Goal: Transaction & Acquisition: Purchase product/service

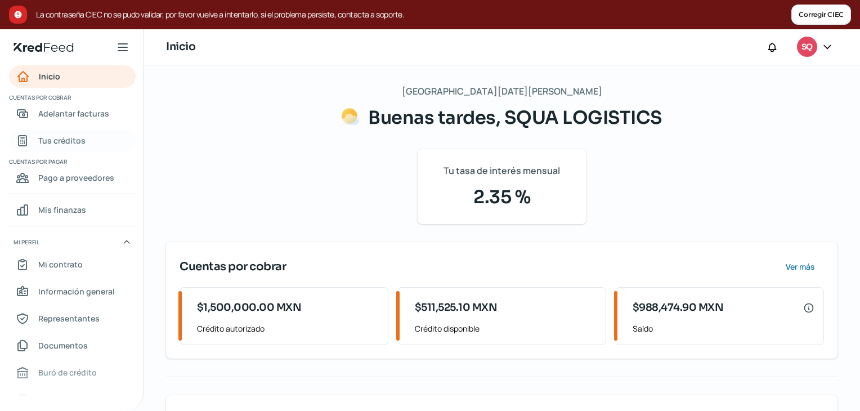
click at [74, 139] on span "Tus créditos" at bounding box center [61, 140] width 47 height 14
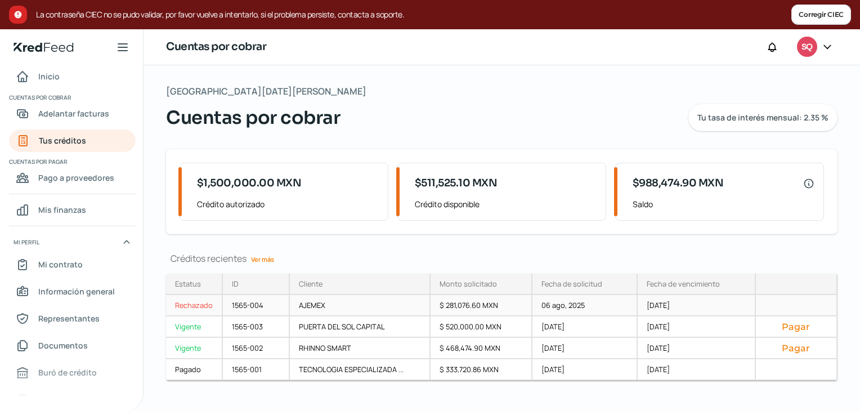
scroll to position [14, 0]
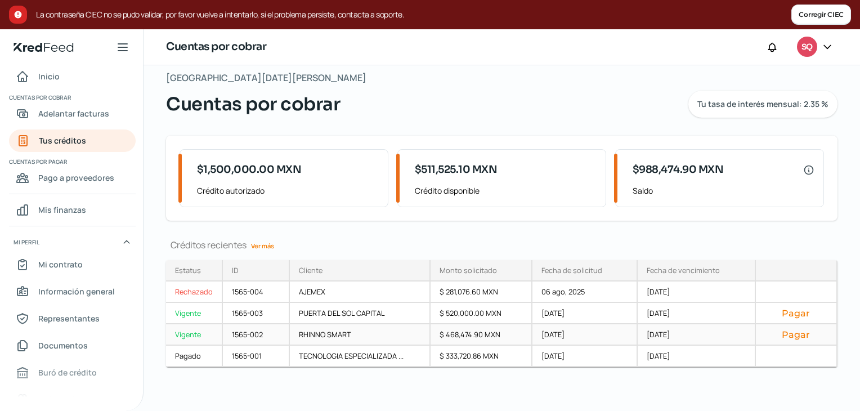
click at [799, 334] on button "Pagar" at bounding box center [796, 334] width 62 height 11
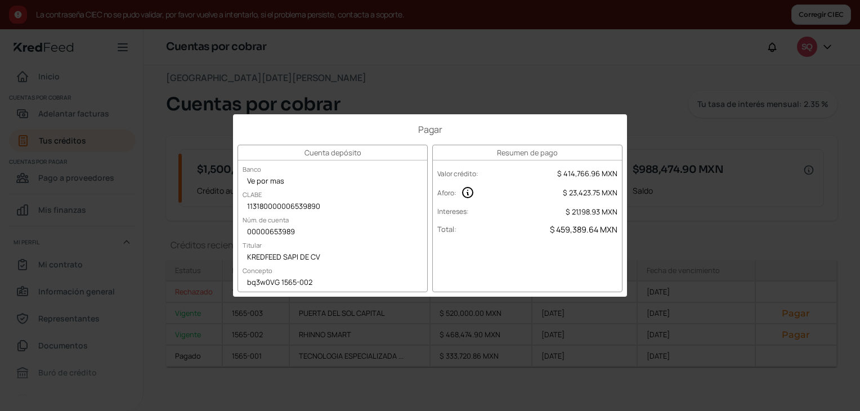
click at [571, 91] on div "Pagar Cuenta depósito Banco Ve por mas CLABE 113180000006539890 Núm. de cuenta …" at bounding box center [430, 205] width 860 height 411
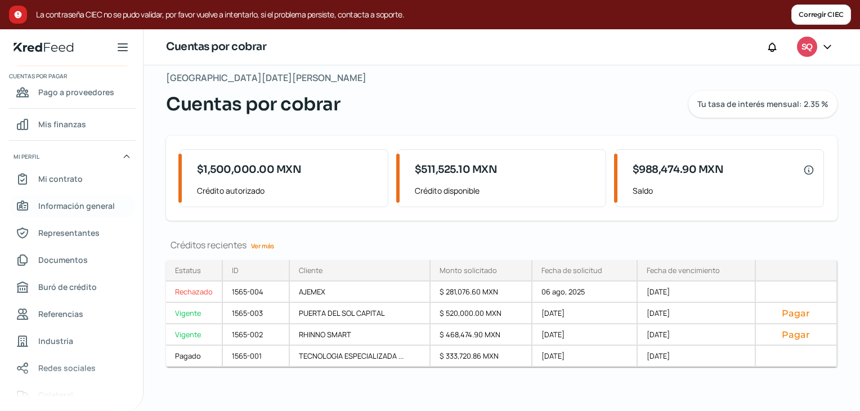
scroll to position [83, 0]
click at [62, 182] on span "Mi contrato" at bounding box center [60, 181] width 44 height 14
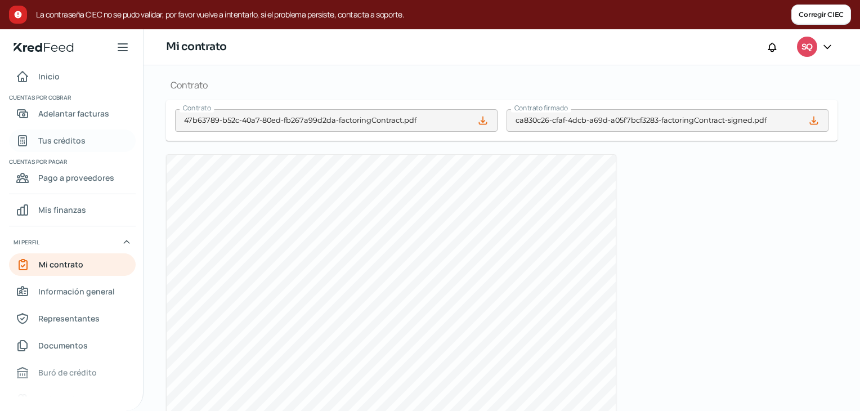
click at [76, 141] on span "Tus créditos" at bounding box center [61, 140] width 47 height 14
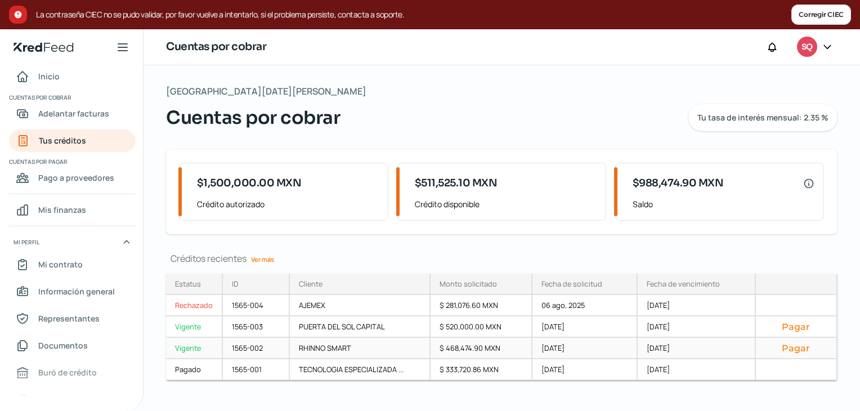
click at [795, 352] on button "Pagar" at bounding box center [796, 347] width 62 height 11
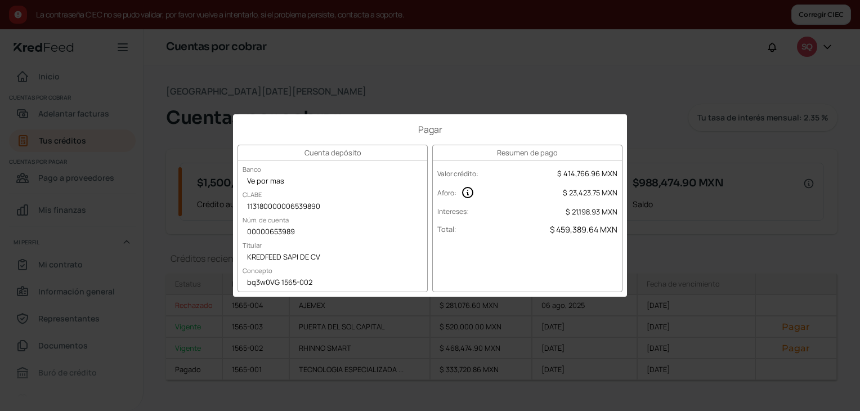
click at [478, 86] on div "Pagar Cuenta depósito Banco Ve por mas CLABE 113180000006539890 Núm. de cuenta …" at bounding box center [430, 205] width 860 height 411
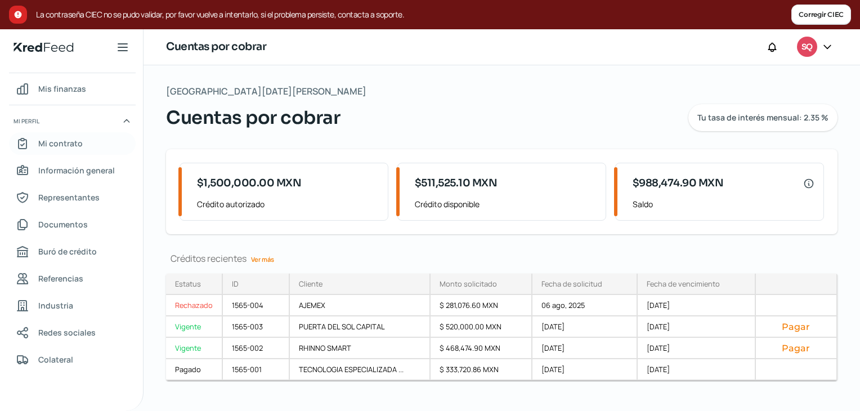
click at [70, 140] on span "Mi contrato" at bounding box center [60, 143] width 44 height 14
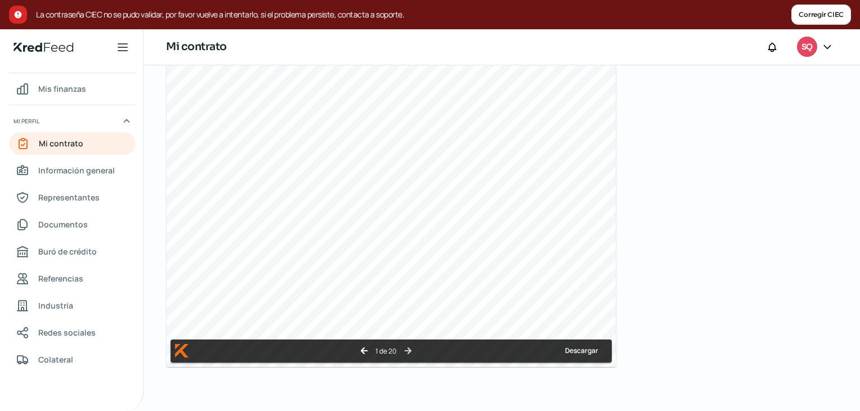
click at [411, 351] on icon "arrow_forward" at bounding box center [408, 351] width 10 height 10
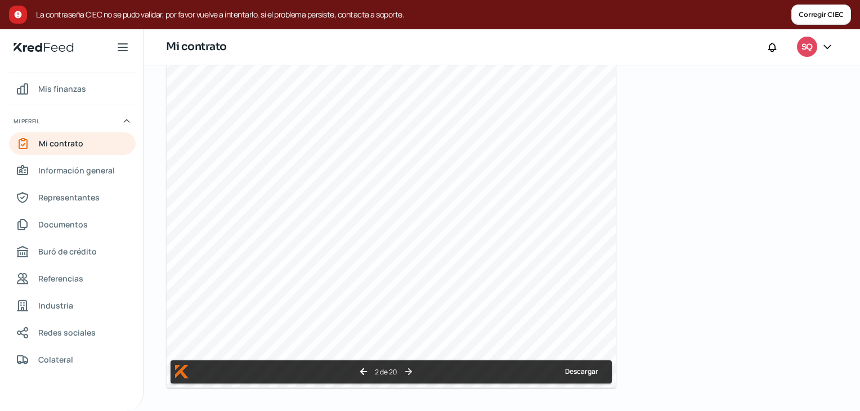
scroll to position [493, 0]
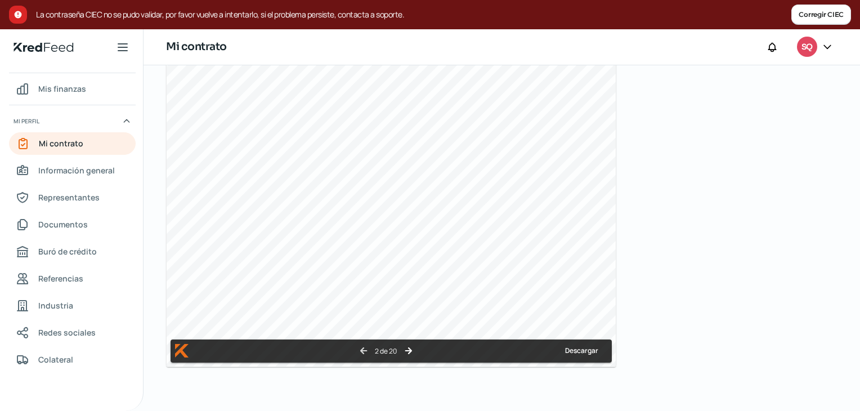
click at [356, 345] on button "arrow_back" at bounding box center [363, 351] width 14 height 14
click at [406, 350] on icon "arrow_forward" at bounding box center [408, 351] width 10 height 10
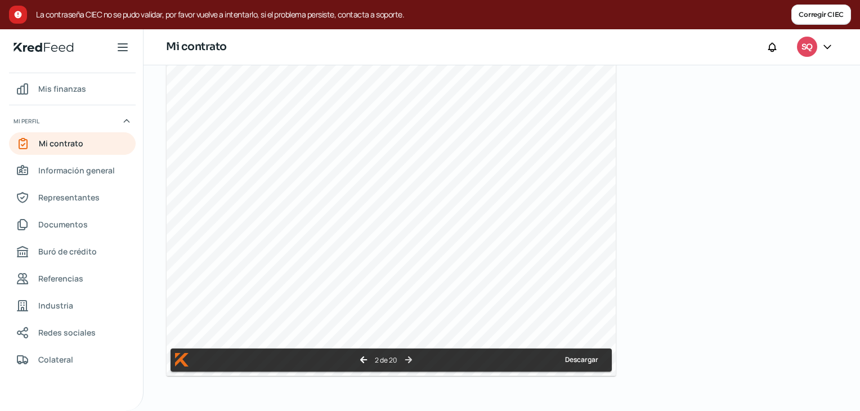
scroll to position [490, 0]
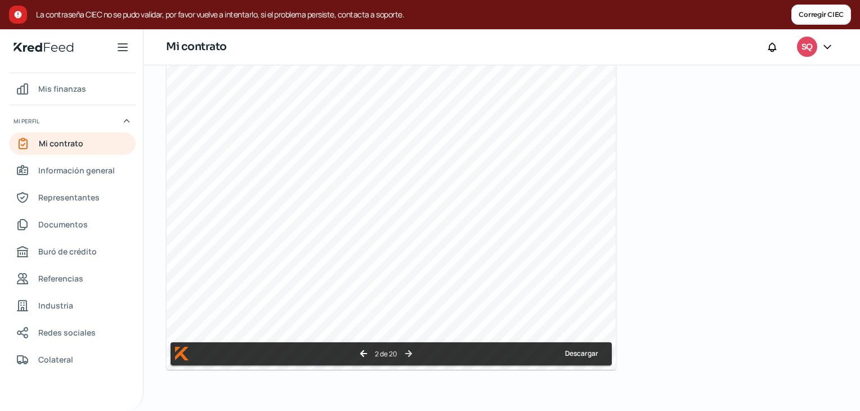
click at [413, 347] on button "arrow_forward" at bounding box center [408, 354] width 14 height 14
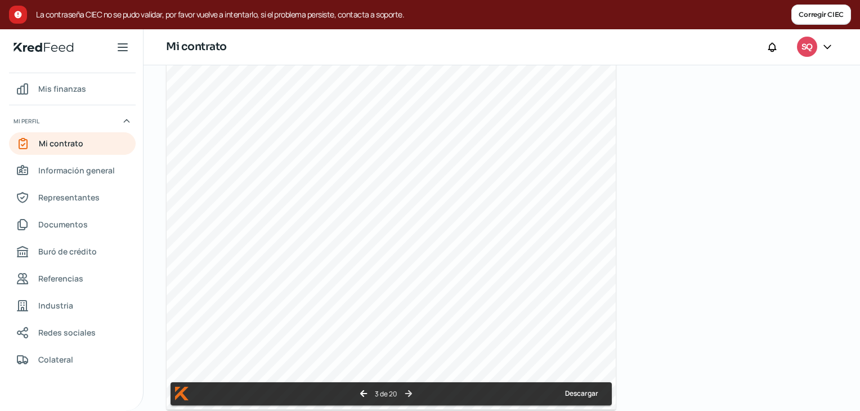
scroll to position [452, 0]
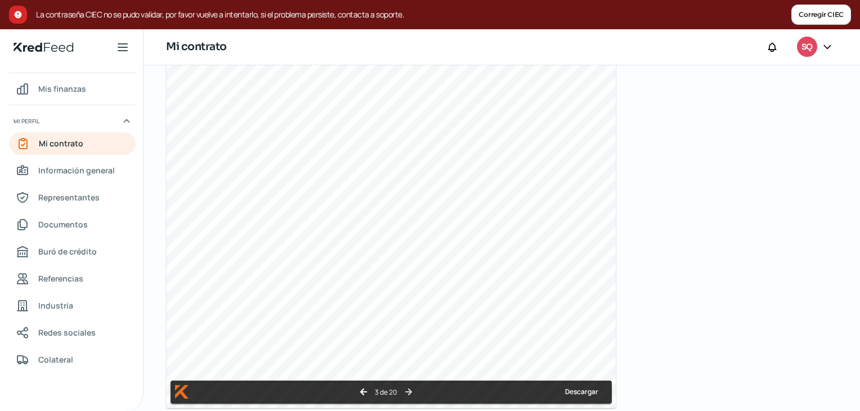
click at [405, 396] on icon "arrow_forward" at bounding box center [409, 392] width 10 height 10
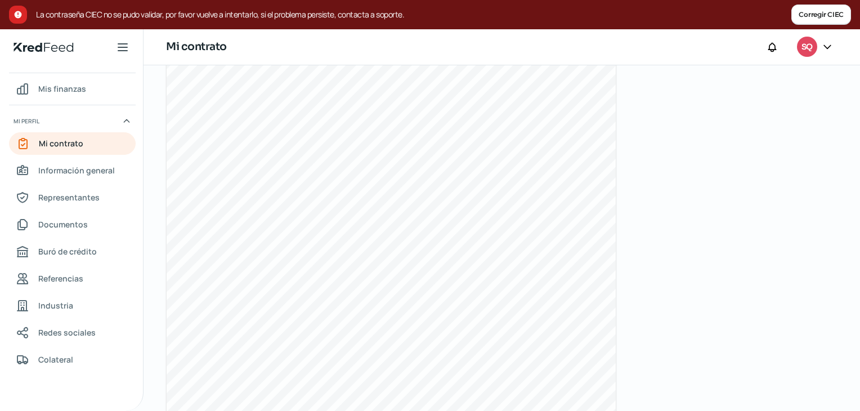
scroll to position [493, 0]
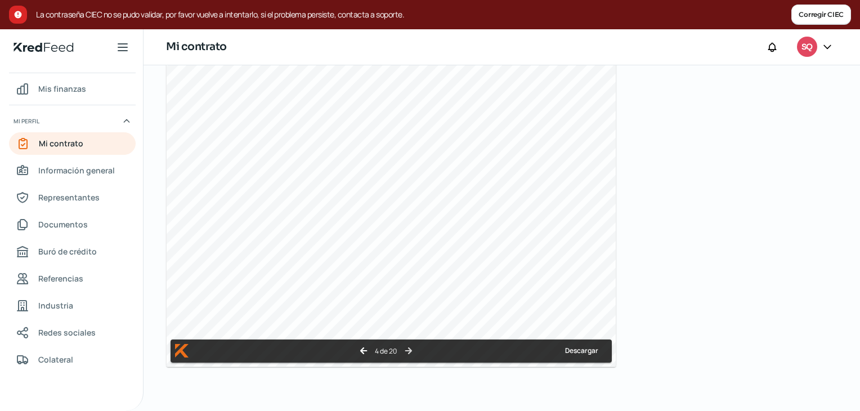
click at [410, 347] on icon "arrow_forward" at bounding box center [409, 351] width 10 height 10
click at [410, 352] on icon "arrow_forward" at bounding box center [409, 351] width 10 height 10
click at [412, 346] on icon "arrow_forward" at bounding box center [408, 351] width 10 height 10
click at [409, 347] on icon "arrow_forward" at bounding box center [409, 351] width 10 height 10
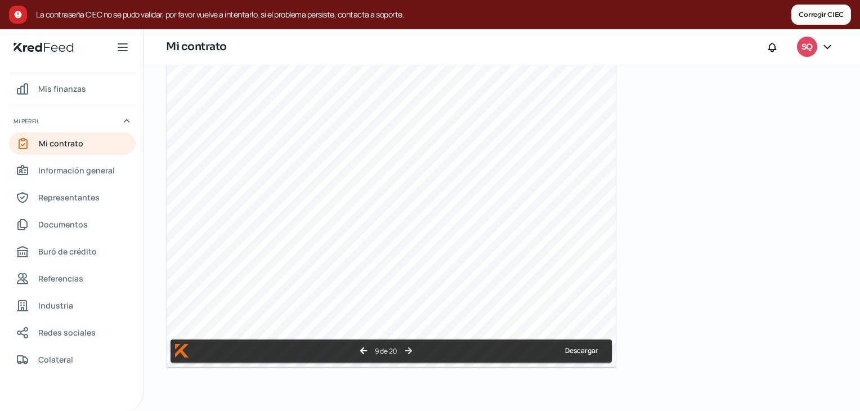
click at [412, 352] on icon "arrow_forward" at bounding box center [409, 351] width 10 height 10
click at [407, 347] on icon "arrow_forward" at bounding box center [410, 351] width 10 height 10
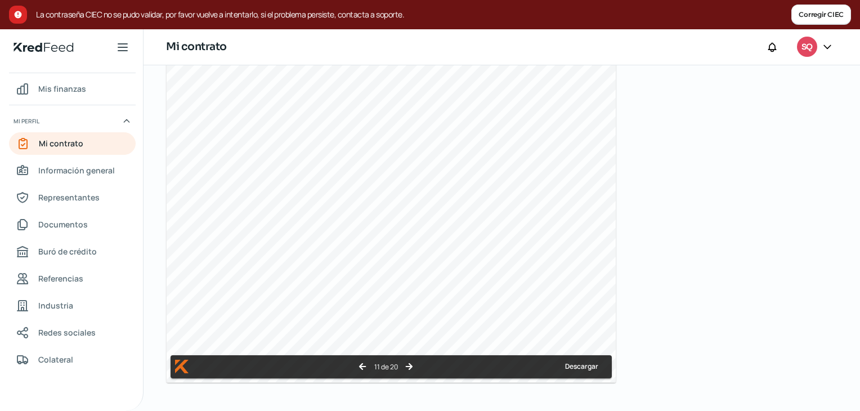
scroll to position [493, 0]
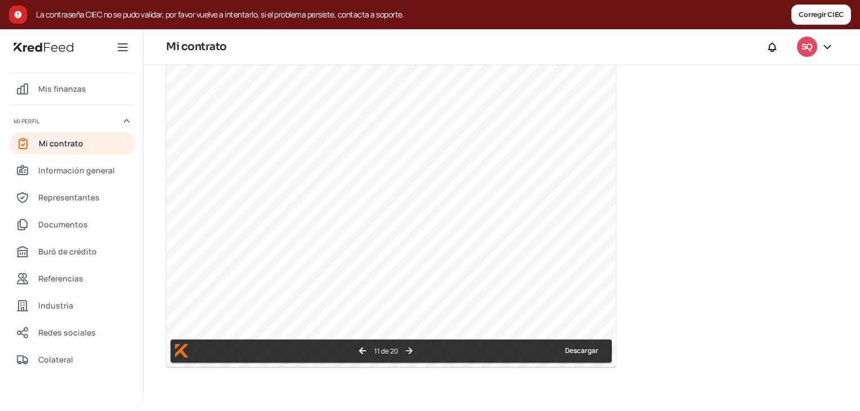
click at [412, 350] on icon "arrow_forward" at bounding box center [409, 351] width 10 height 10
click at [412, 350] on icon "arrow_forward" at bounding box center [410, 351] width 10 height 10
click at [409, 348] on icon "arrow_forward" at bounding box center [410, 351] width 10 height 10
click at [411, 353] on icon "arrow_forward" at bounding box center [410, 351] width 10 height 10
click at [410, 347] on icon "arrow_forward" at bounding box center [410, 351] width 10 height 10
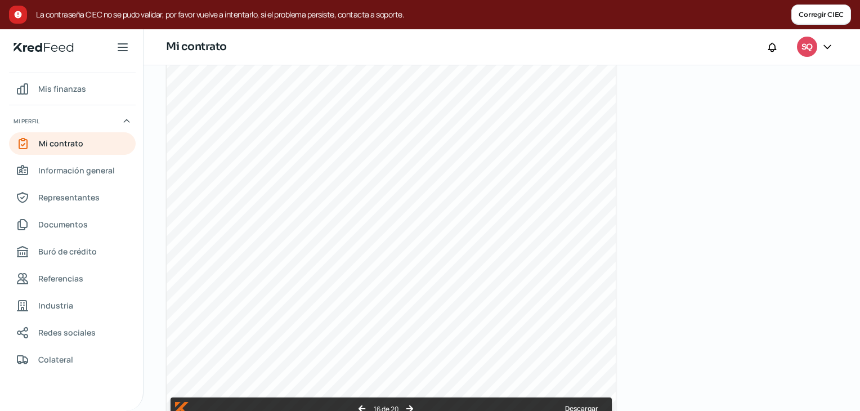
scroll to position [438, 0]
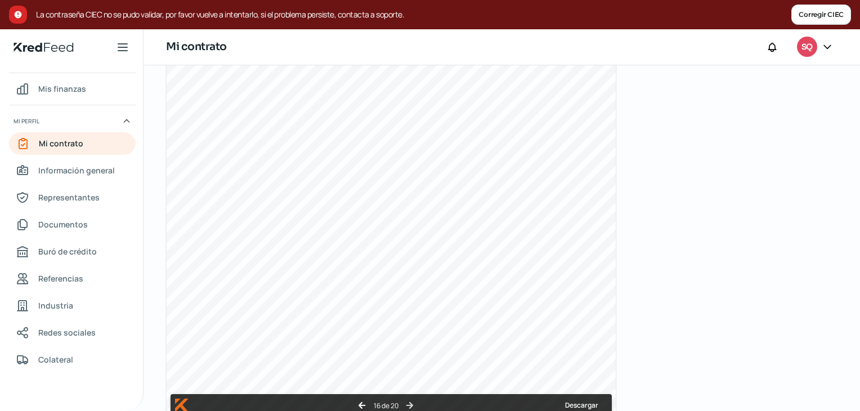
click at [406, 402] on icon "arrow_forward" at bounding box center [410, 405] width 10 height 10
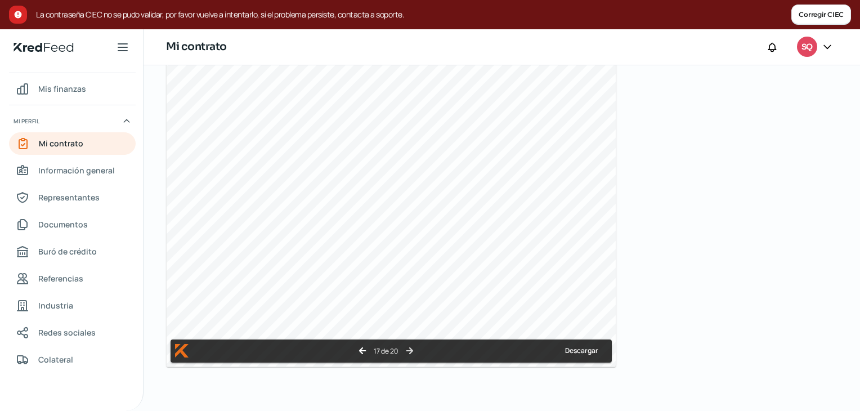
click at [415, 346] on button "arrow_forward" at bounding box center [409, 351] width 14 height 14
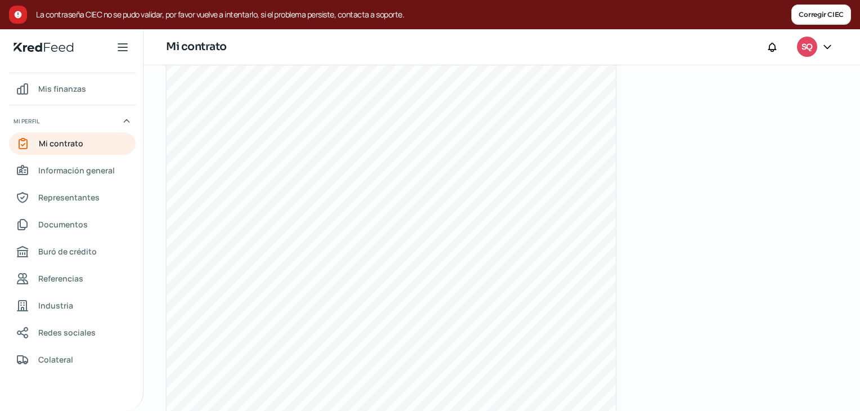
scroll to position [441, 0]
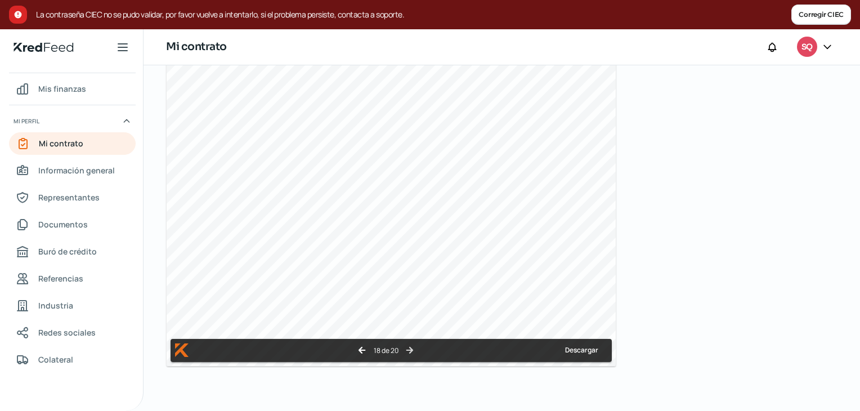
click at [410, 346] on icon "arrow_forward" at bounding box center [410, 350] width 10 height 10
click at [407, 352] on icon "arrow_forward" at bounding box center [410, 350] width 10 height 10
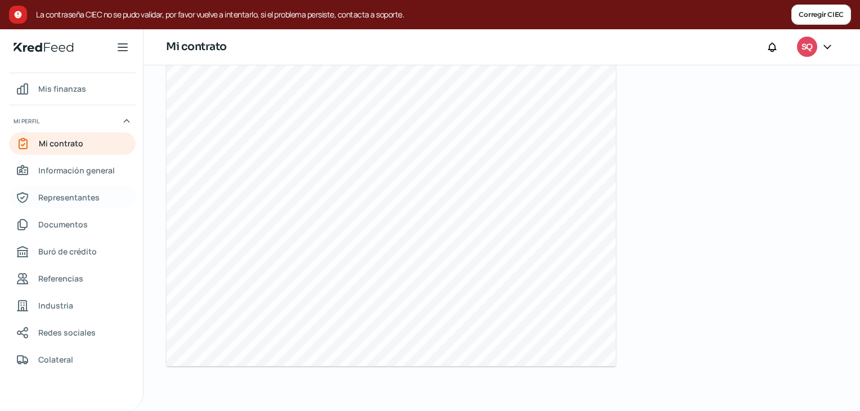
click at [54, 194] on span "Representantes" at bounding box center [68, 197] width 61 height 14
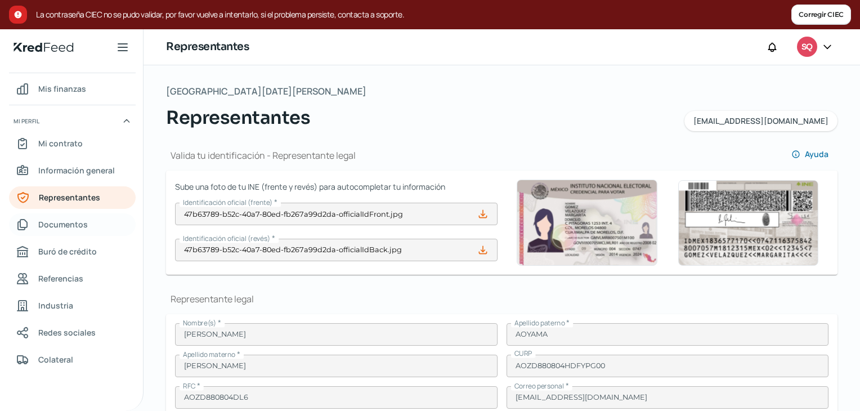
click at [70, 229] on span "Documentos" at bounding box center [63, 224] width 50 height 14
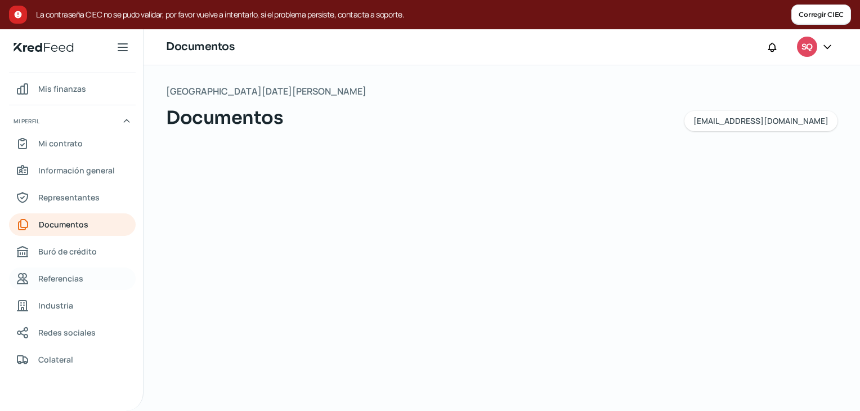
click at [56, 275] on span "Referencias" at bounding box center [60, 278] width 45 height 14
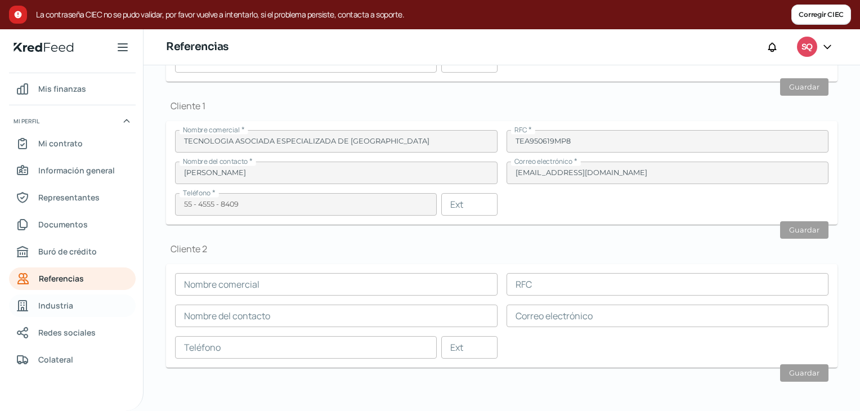
click at [54, 307] on span "Industria" at bounding box center [55, 305] width 35 height 14
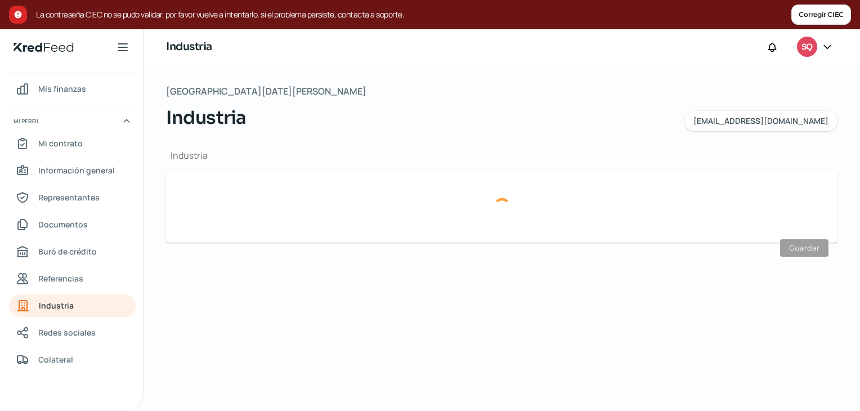
type input "Transportes"
type input "0"
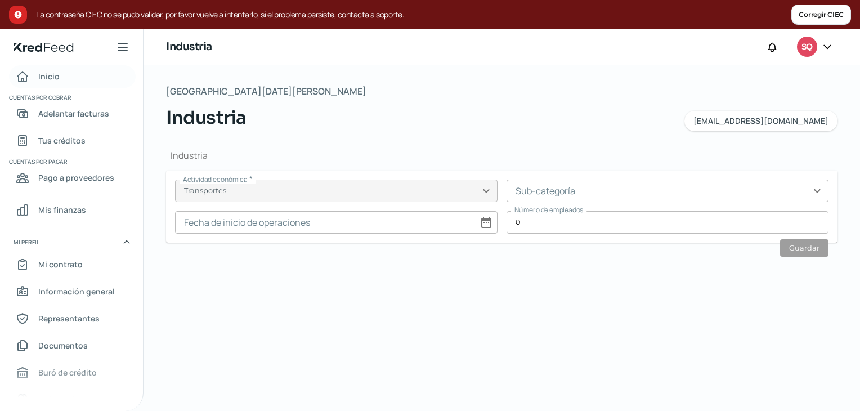
click at [66, 81] on link "Inicio" at bounding box center [72, 76] width 127 height 23
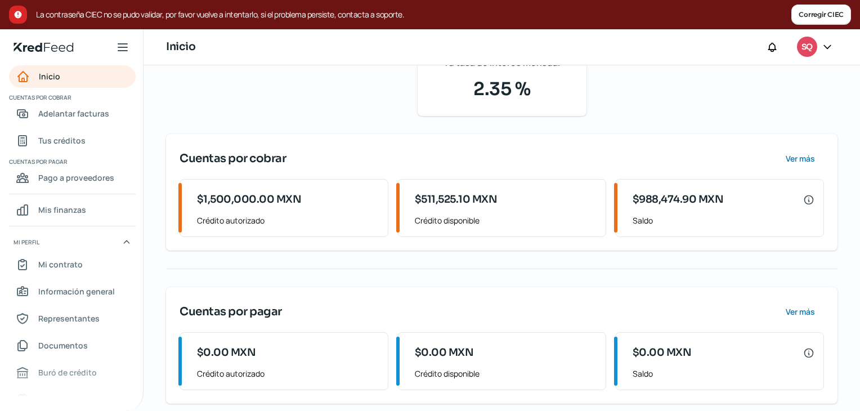
scroll to position [118, 0]
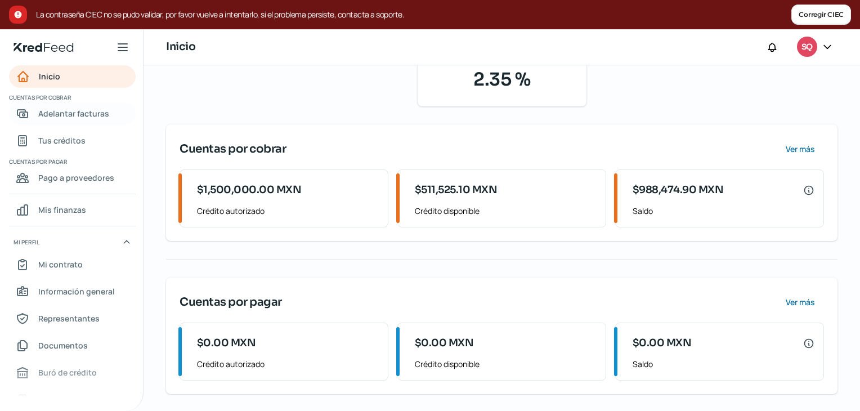
click at [65, 113] on span "Adelantar facturas" at bounding box center [73, 113] width 71 height 14
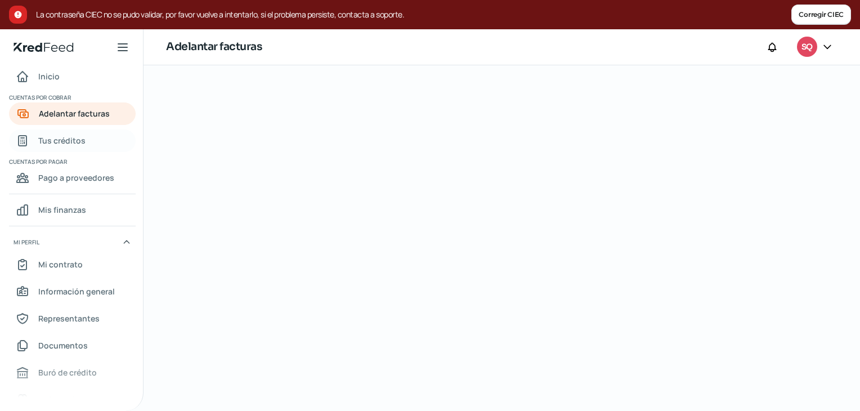
click at [65, 138] on span "Tus créditos" at bounding box center [61, 140] width 47 height 14
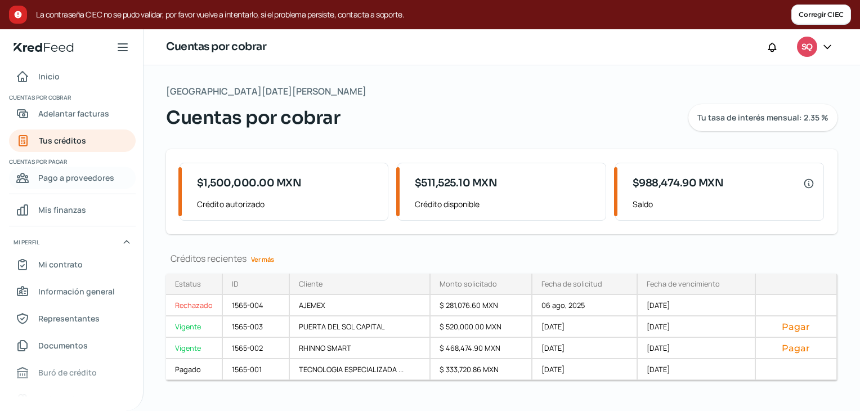
click at [61, 177] on span "Pago a proveedores" at bounding box center [76, 178] width 76 height 14
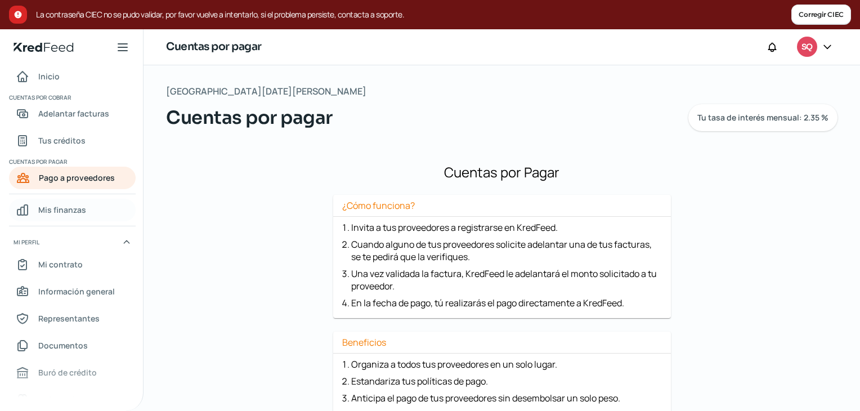
click at [81, 214] on span "Mis finanzas" at bounding box center [62, 210] width 48 height 14
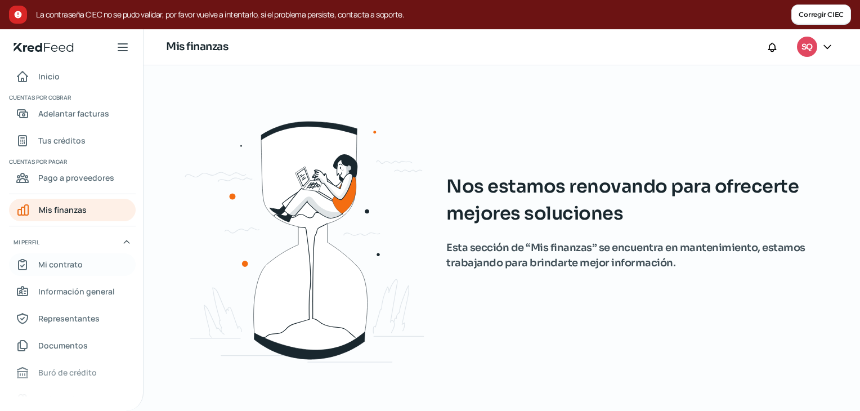
click at [66, 258] on span "Mi contrato" at bounding box center [60, 264] width 44 height 14
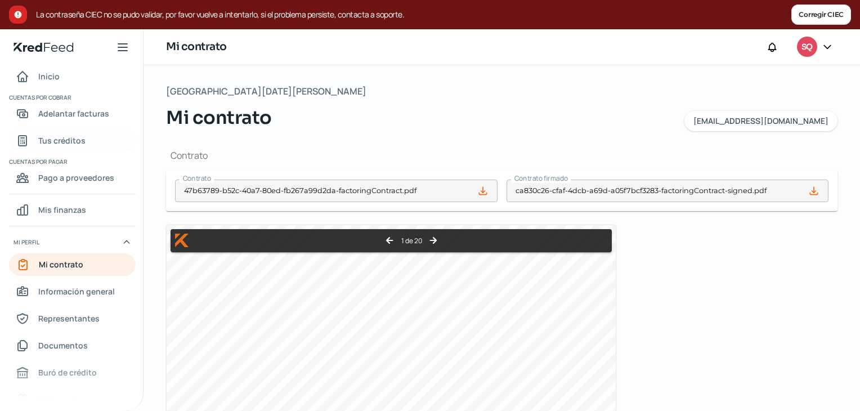
click at [79, 139] on span "Tus créditos" at bounding box center [61, 140] width 47 height 14
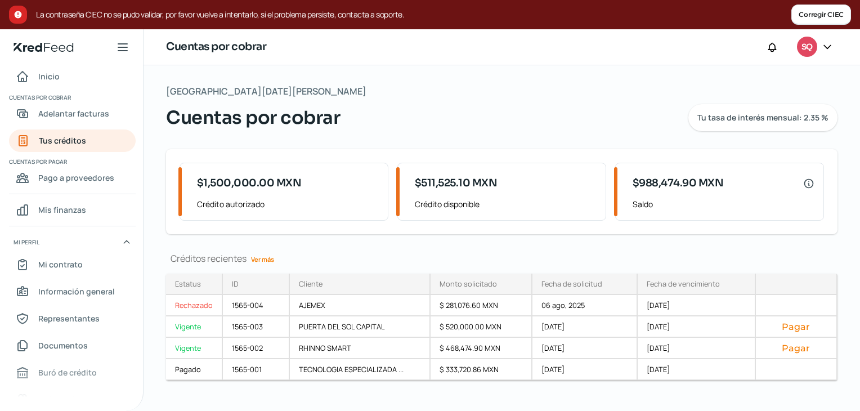
scroll to position [14, 0]
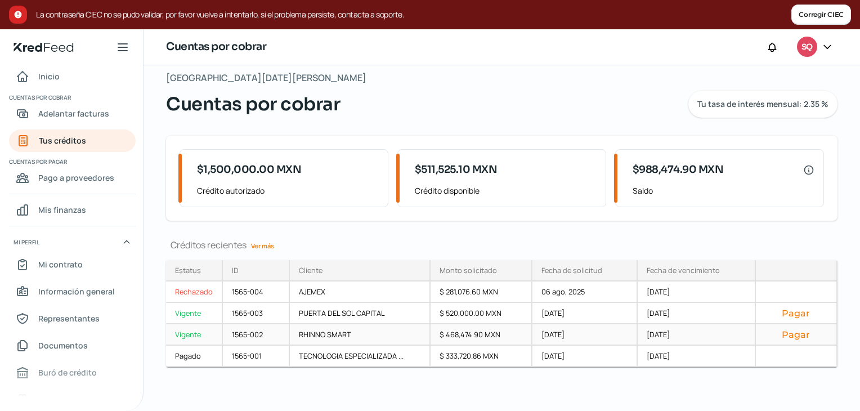
click at [803, 330] on button "Pagar" at bounding box center [796, 334] width 62 height 11
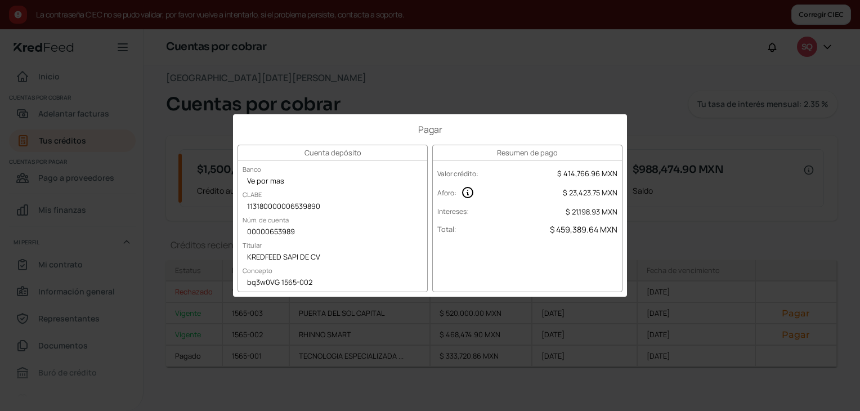
click at [209, 95] on div "Pagar Cuenta depósito Banco Ve por mas CLABE 113180000006539890 Núm. de cuenta …" at bounding box center [430, 205] width 860 height 411
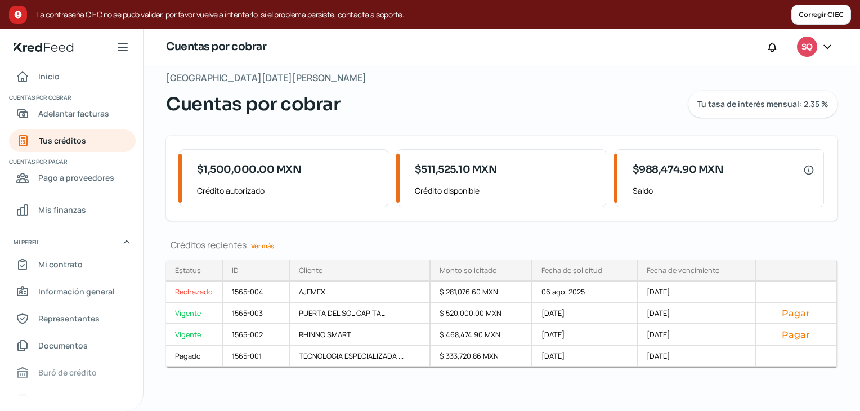
scroll to position [0, 0]
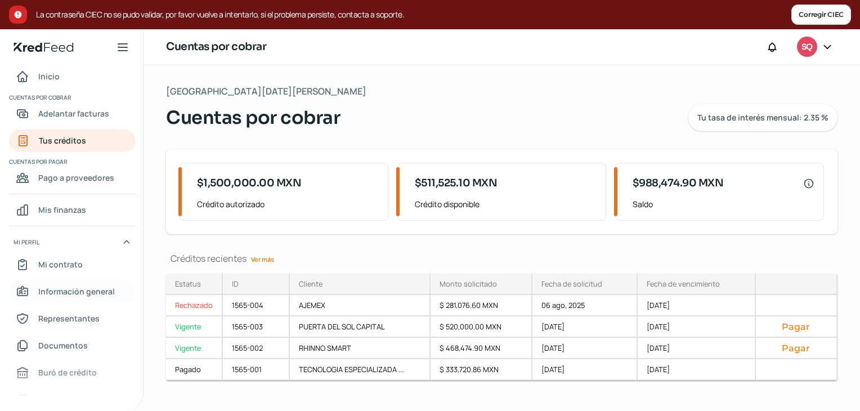
click at [74, 291] on span "Información general" at bounding box center [76, 291] width 77 height 14
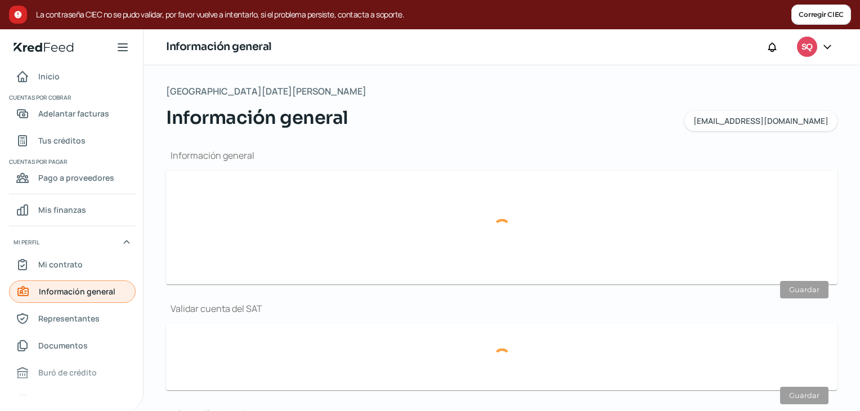
type input "[EMAIL_ADDRESS][DOMAIN_NAME]"
type input "Personas [PERSON_NAME] del régimen general"
type input "SQUA LOGISTICS"
type input "55 - 2303 - 6887"
type input "SLO201215FP5"
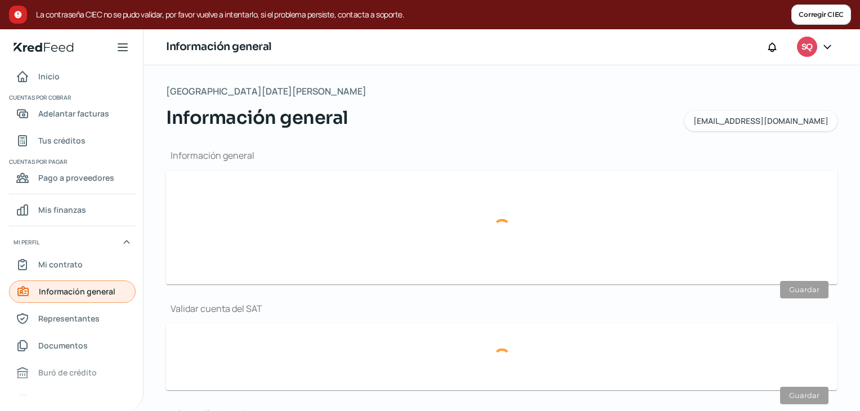
type input "AV [PERSON_NAME]"
type input "10 NAVE C 1"
type input "54916"
type input "OTRA"
type input "TULTITLAN"
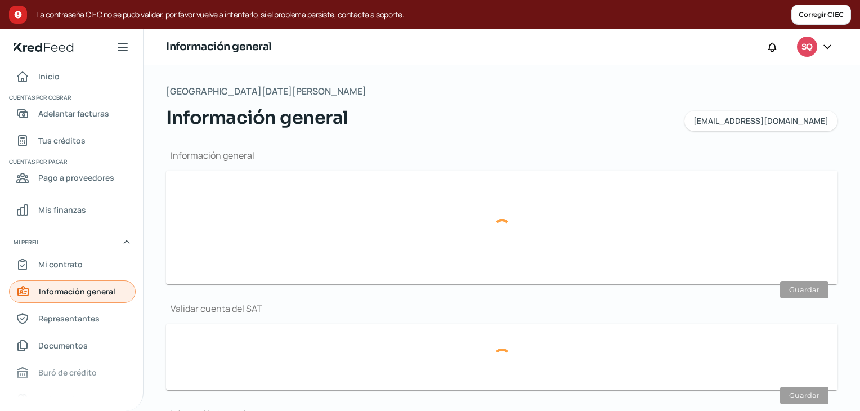
type input "[GEOGRAPHIC_DATA]"
type input "COMP DOM CFE SQL [DATE].pdf"
type input "0"
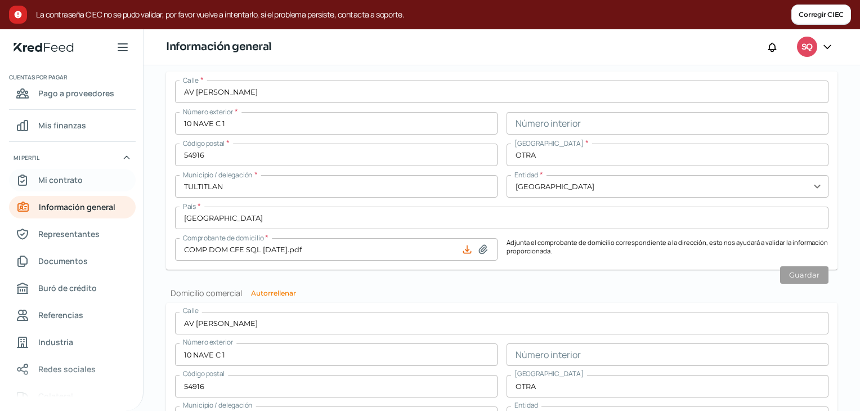
scroll to position [86, 0]
click at [35, 236] on div "Representantes" at bounding box center [58, 233] width 84 height 14
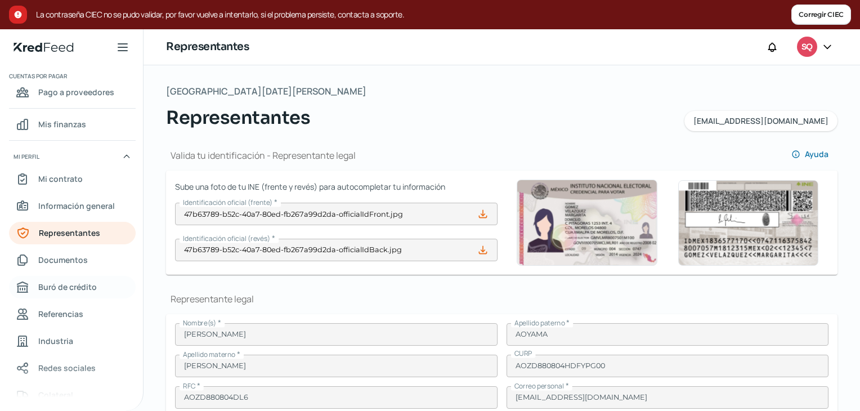
scroll to position [121, 0]
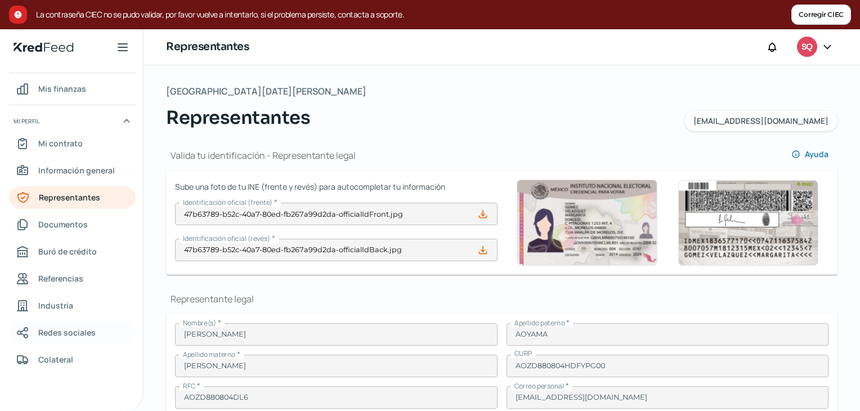
click at [77, 339] on span "Redes sociales" at bounding box center [66, 332] width 57 height 14
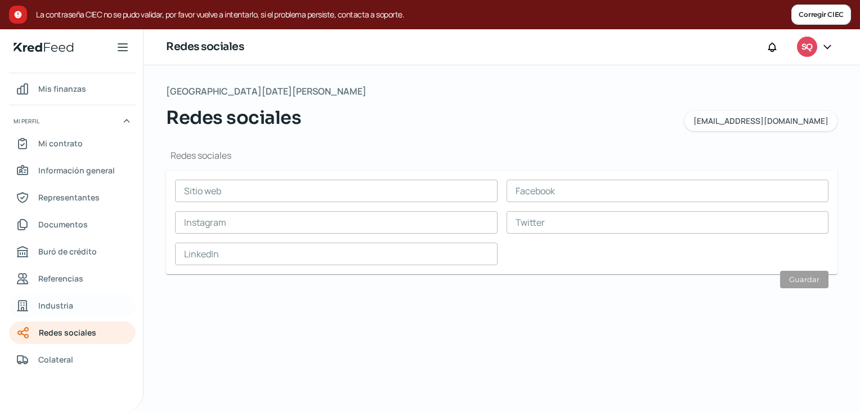
click at [56, 309] on span "Industria" at bounding box center [55, 305] width 35 height 14
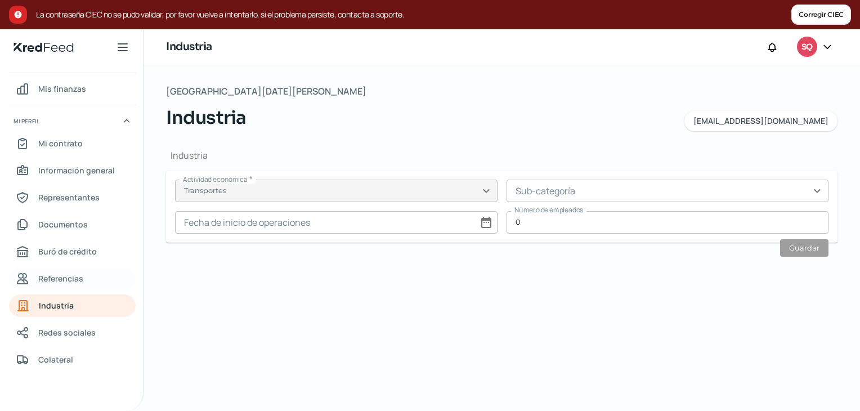
click at [68, 286] on link "Referencias" at bounding box center [72, 278] width 127 height 23
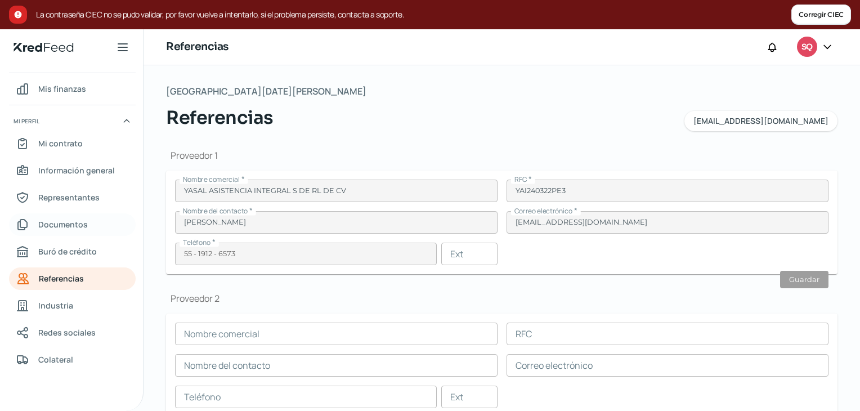
click at [80, 233] on link "Documentos" at bounding box center [72, 224] width 127 height 23
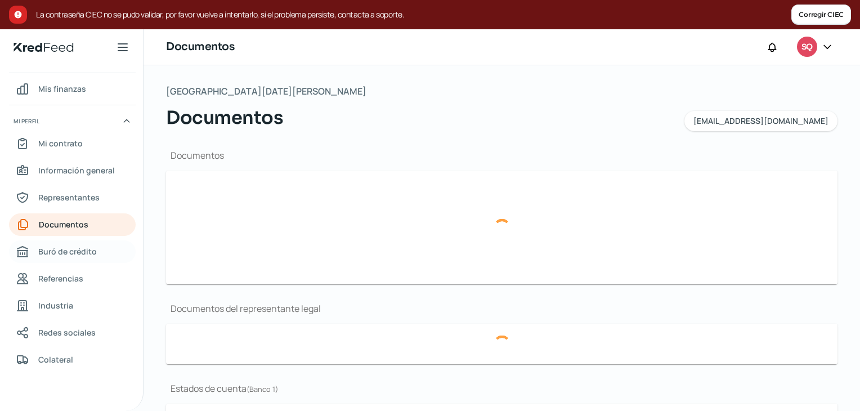
click at [74, 248] on span "Buró de crédito" at bounding box center [67, 251] width 59 height 14
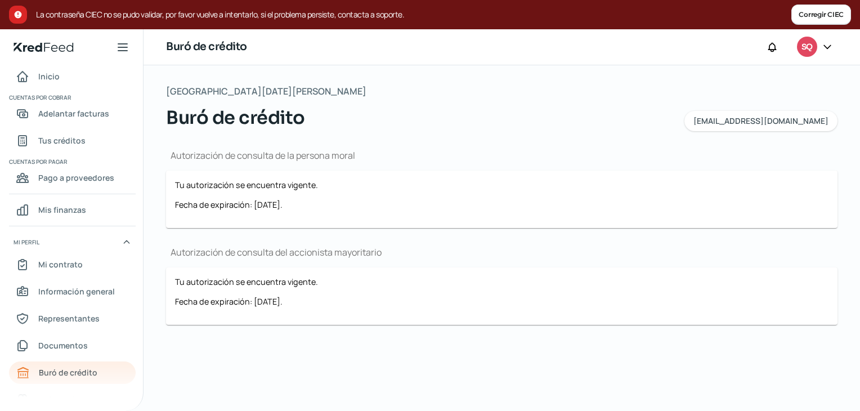
click at [822, 43] on div at bounding box center [827, 47] width 20 height 21
click at [833, 45] on icon at bounding box center [827, 46] width 11 height 11
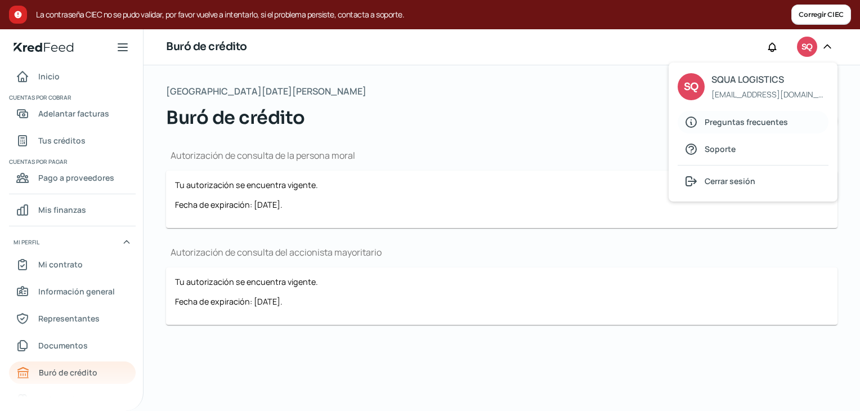
click at [733, 121] on span "Preguntas frecuentes" at bounding box center [746, 122] width 83 height 14
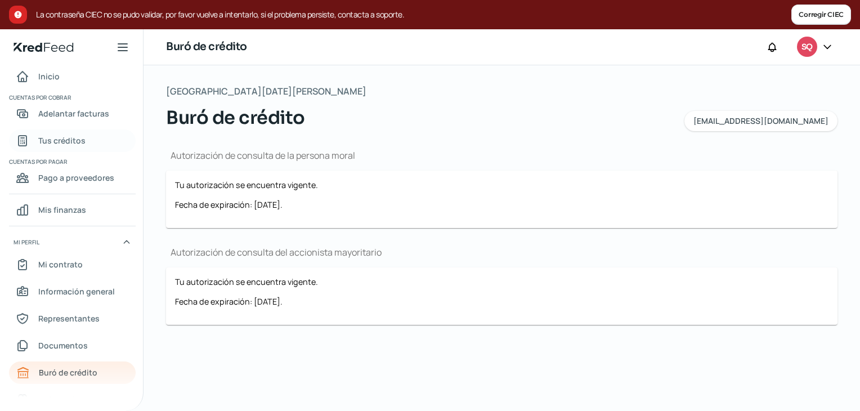
click at [44, 144] on span "Tus créditos" at bounding box center [61, 140] width 47 height 14
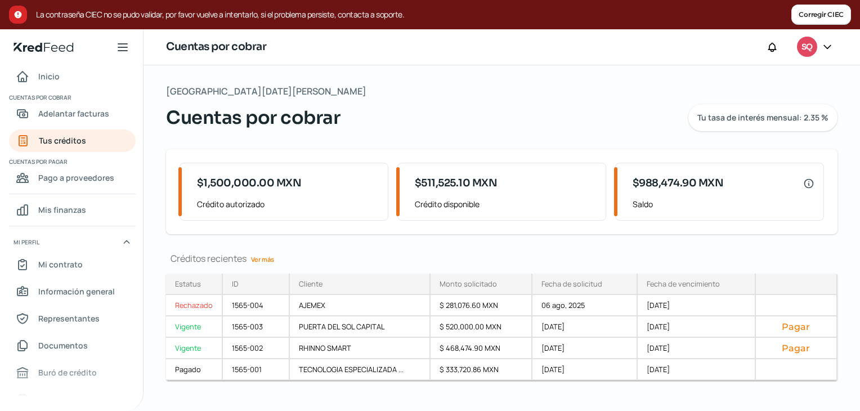
scroll to position [14, 0]
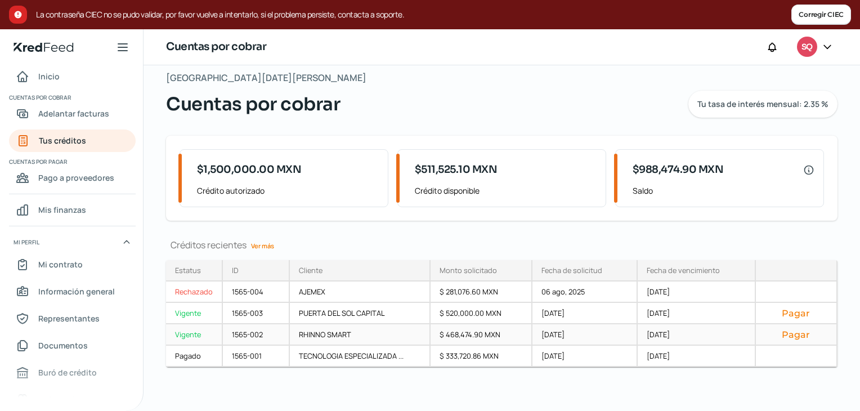
click at [789, 329] on button "Pagar" at bounding box center [796, 334] width 62 height 11
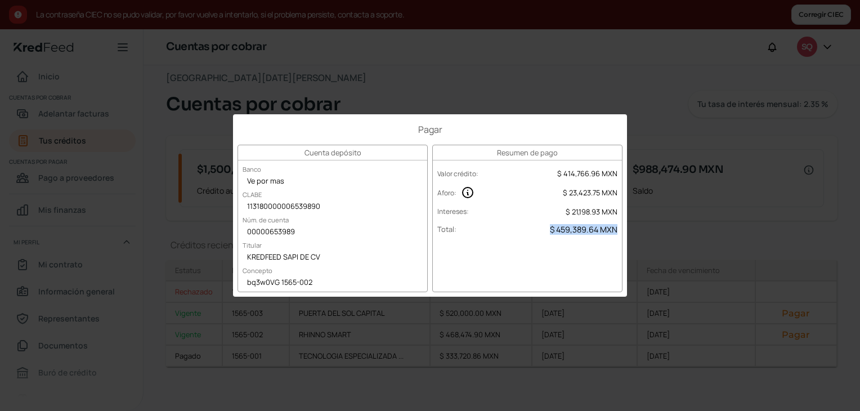
click at [559, 230] on span "$ 459,389.64 MXN" at bounding box center [584, 229] width 68 height 11
click at [177, 171] on div "Pagar Cuenta depósito Banco Ve por mas CLABE 113180000006539890 Núm. de cuenta …" at bounding box center [430, 205] width 860 height 411
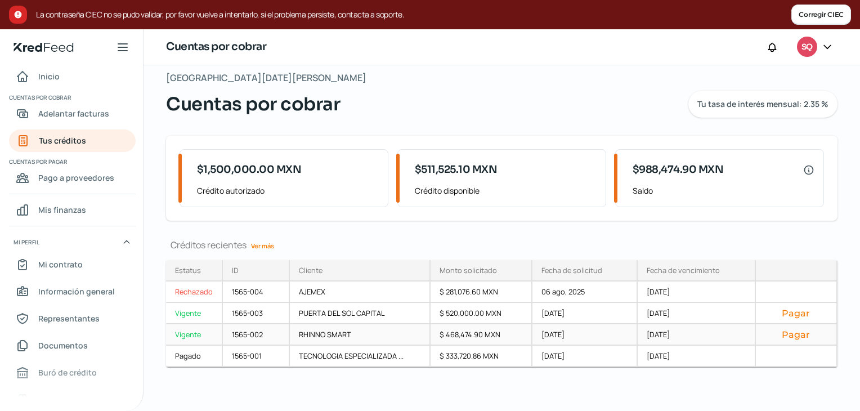
click at [798, 331] on button "Pagar" at bounding box center [796, 334] width 62 height 11
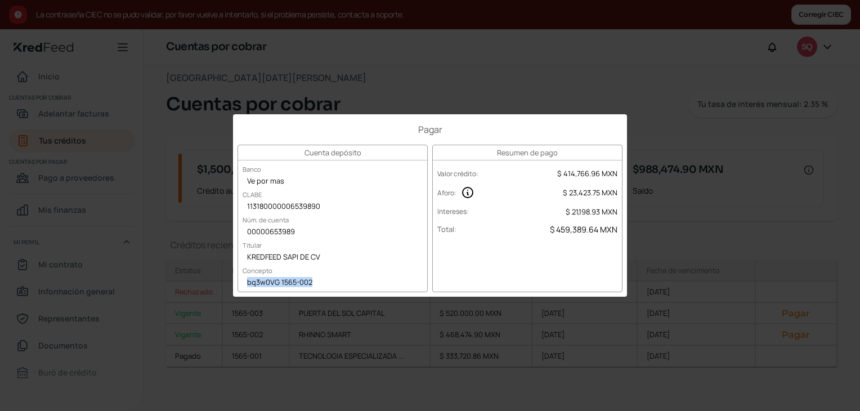
click at [266, 283] on div "bq3w0VG 1565-002" at bounding box center [332, 283] width 189 height 17
